Goal: Obtain resource: Download file/media

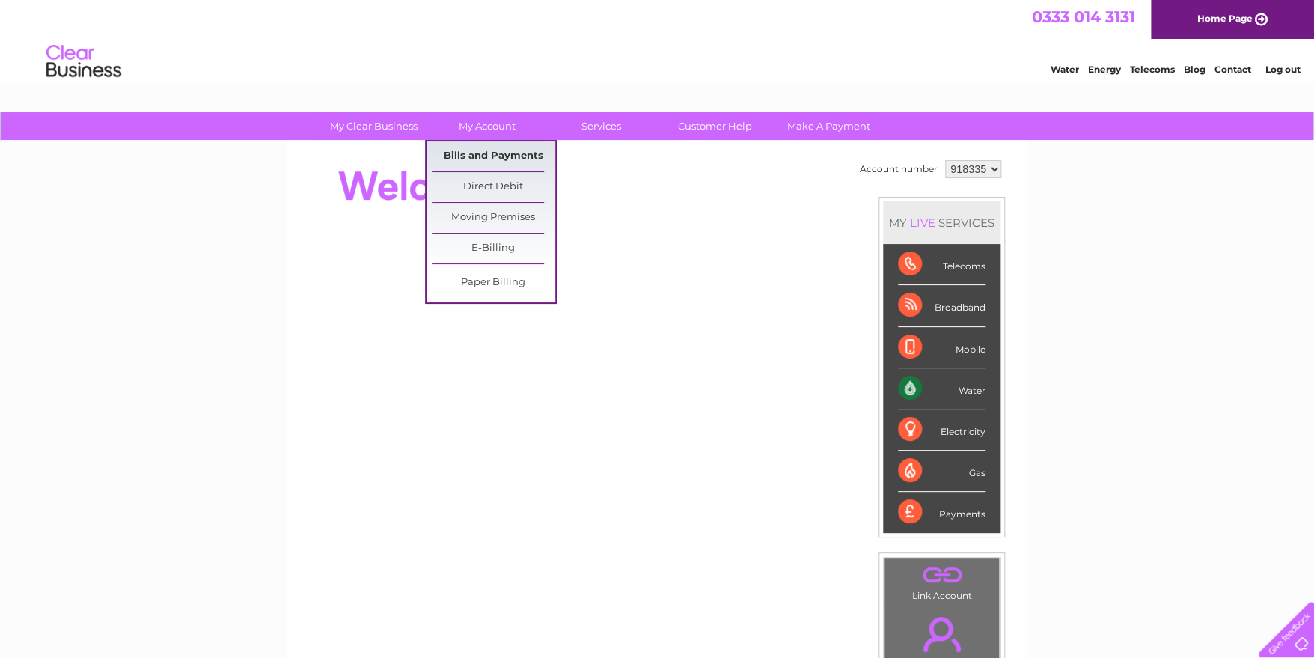
click at [481, 162] on link "Bills and Payments" at bounding box center [493, 156] width 123 height 30
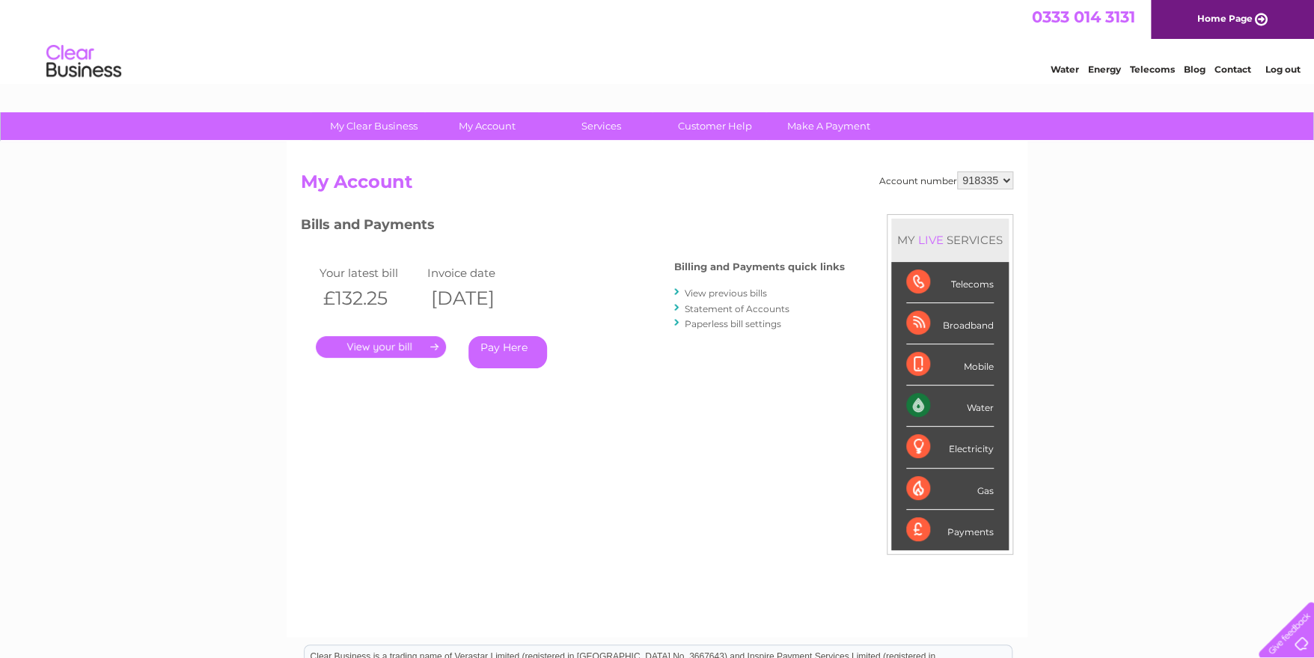
click at [412, 349] on link "." at bounding box center [381, 347] width 130 height 22
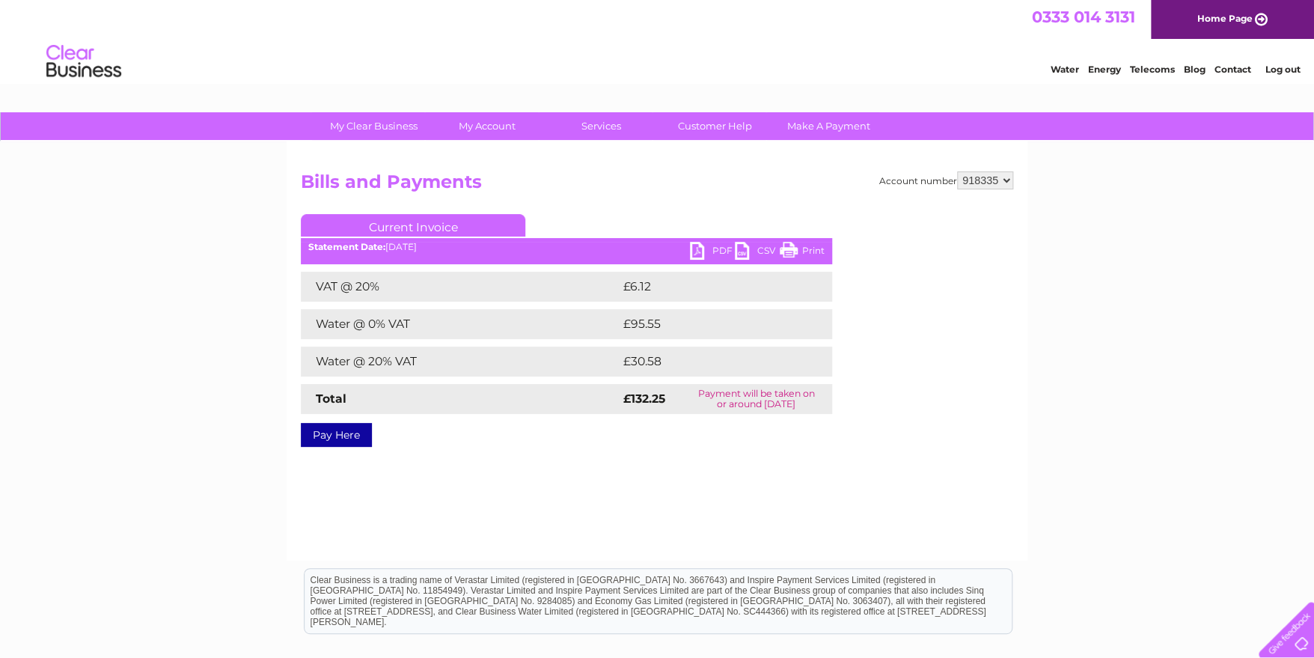
click at [707, 256] on link "PDF" at bounding box center [712, 253] width 45 height 22
click at [1005, 178] on select "918335 923554" at bounding box center [985, 180] width 56 height 18
select select "923554"
click at [958, 171] on select "918335 923554" at bounding box center [985, 180] width 56 height 18
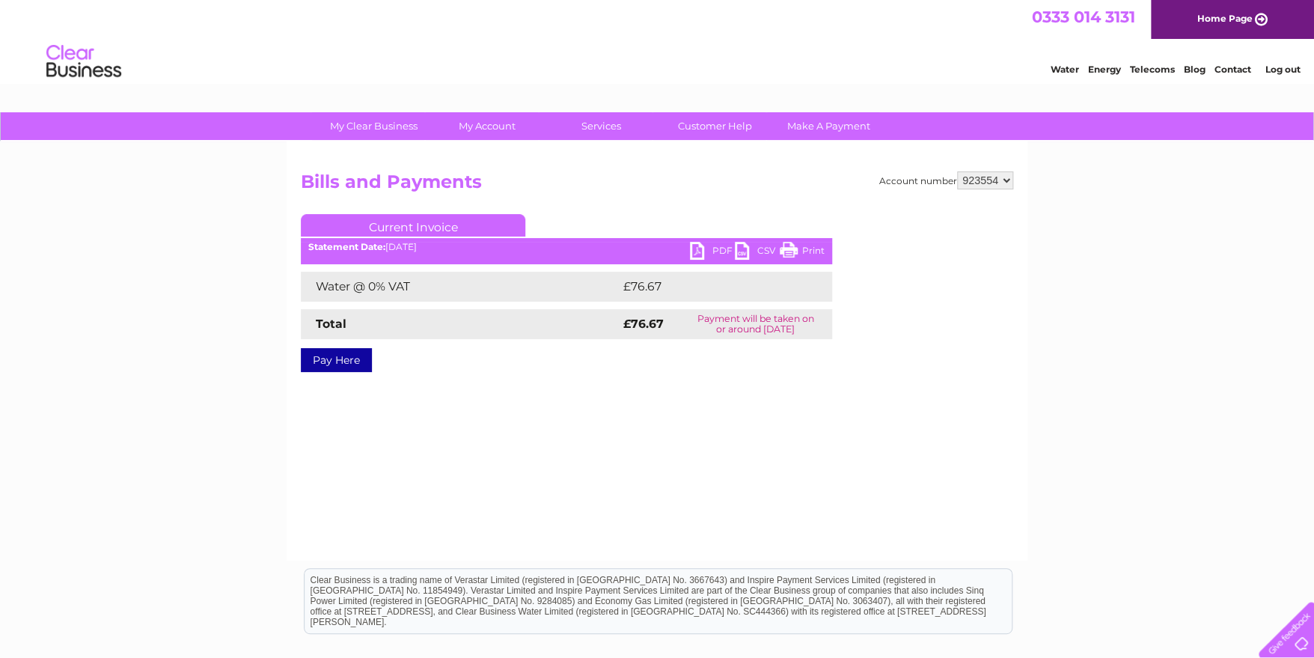
click at [713, 245] on link "PDF" at bounding box center [712, 253] width 45 height 22
